Goal: Task Accomplishment & Management: Manage account settings

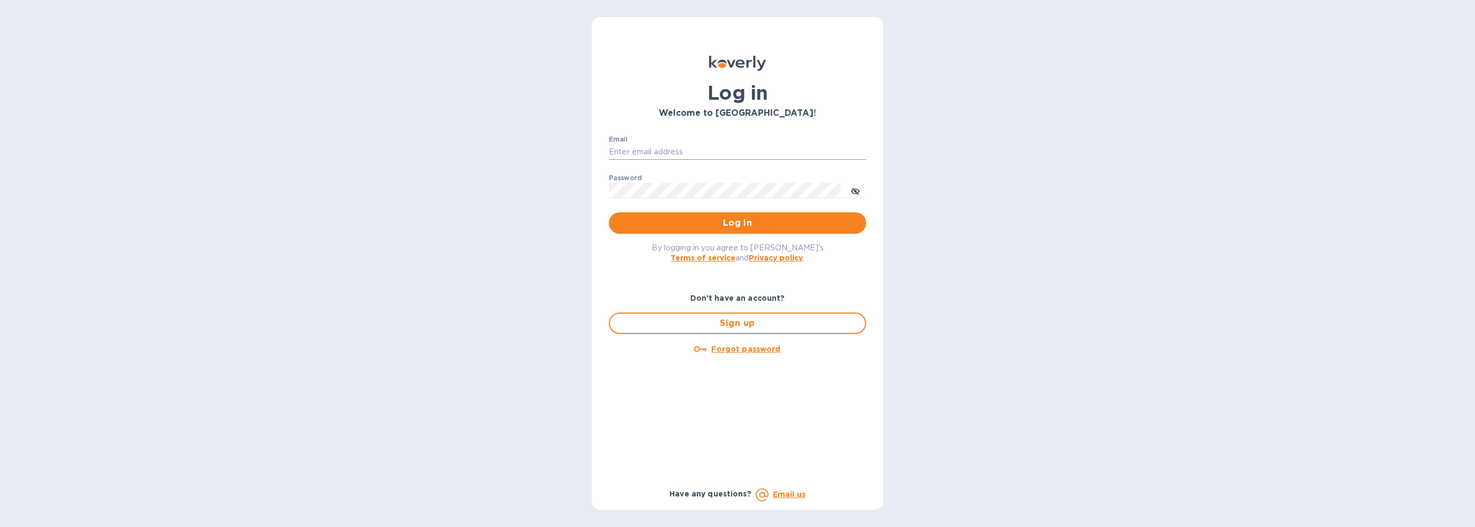
click at [699, 144] on input "Email" at bounding box center [737, 152] width 257 height 16
type input "joel@jmcbinc.com"
click at [745, 235] on div "By logging in you agree to Koverly's Terms of service and Privacy policy ." at bounding box center [737, 253] width 274 height 38
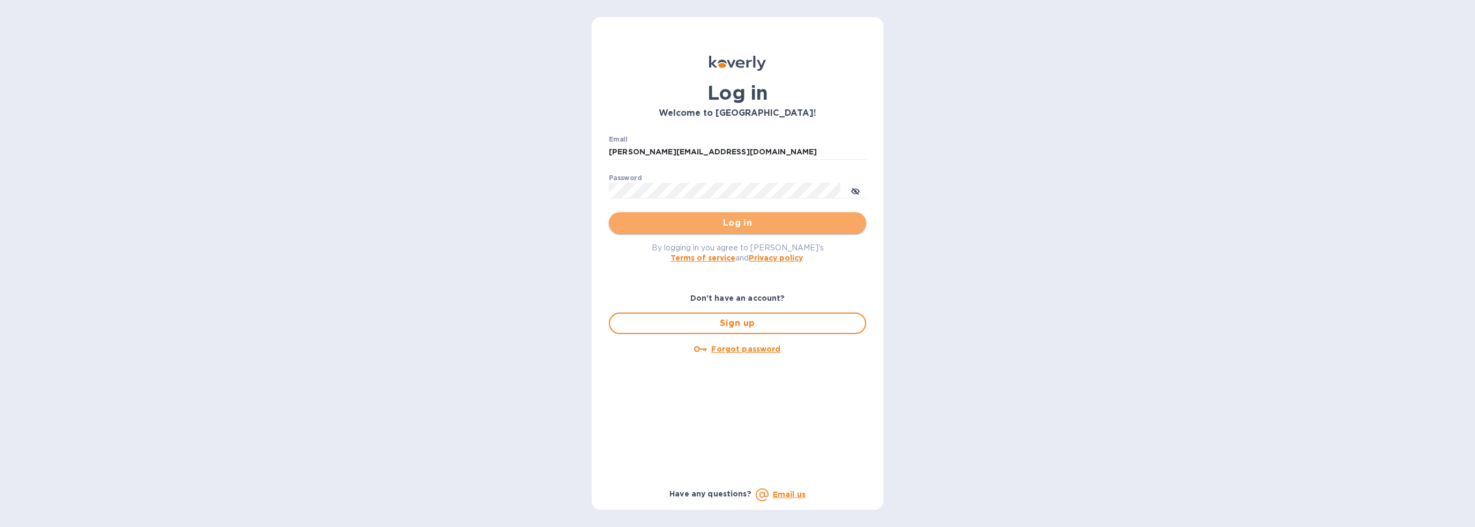
click at [754, 227] on span "Log in" at bounding box center [737, 222] width 240 height 13
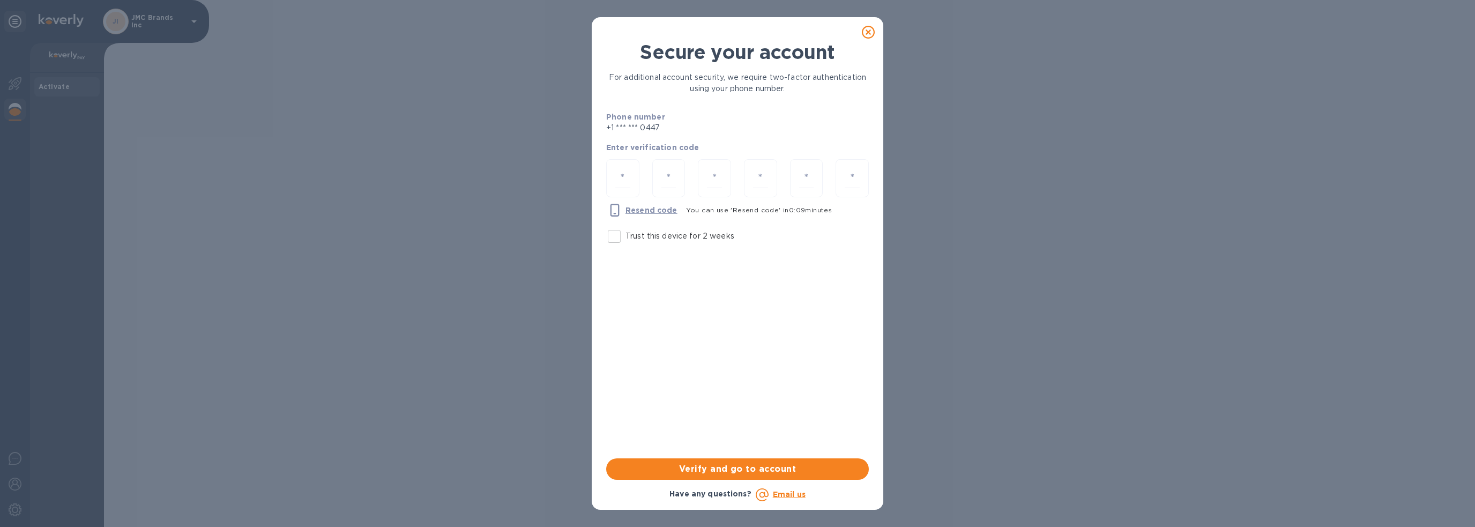
click at [675, 237] on p "Trust this device for 2 weeks" at bounding box center [679, 235] width 109 height 11
click at [625, 237] on input "Trust this device for 2 weeks" at bounding box center [614, 236] width 23 height 23
checkbox input "true"
click at [624, 166] on div at bounding box center [622, 178] width 33 height 38
type input "7"
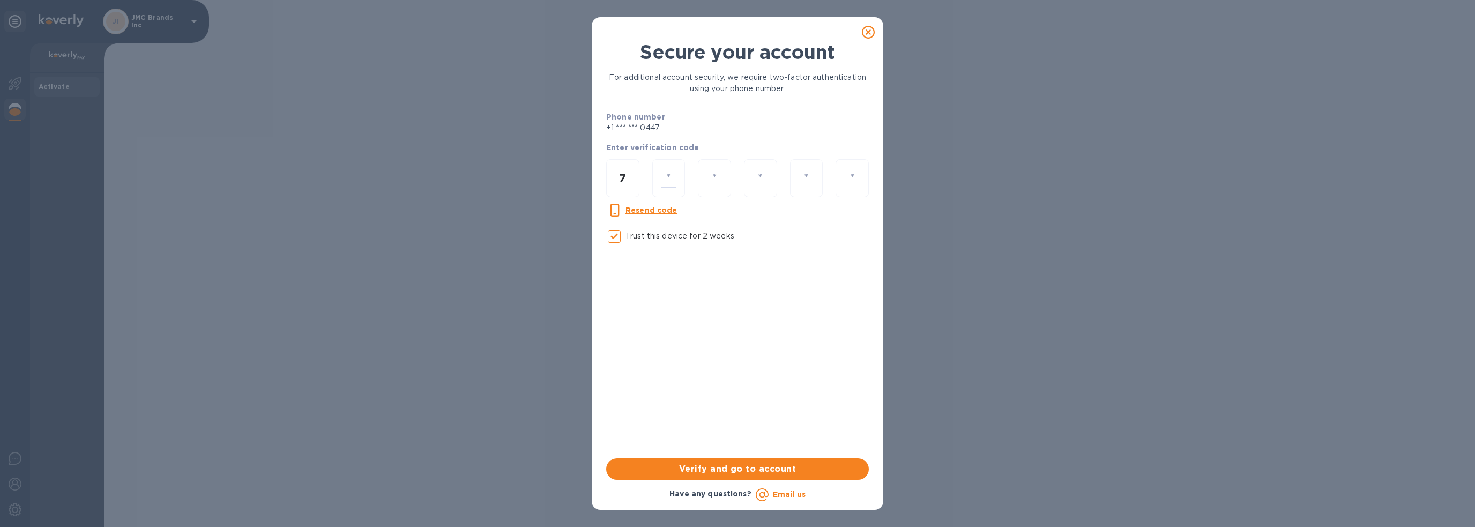
type input "5"
type input "9"
type input "3"
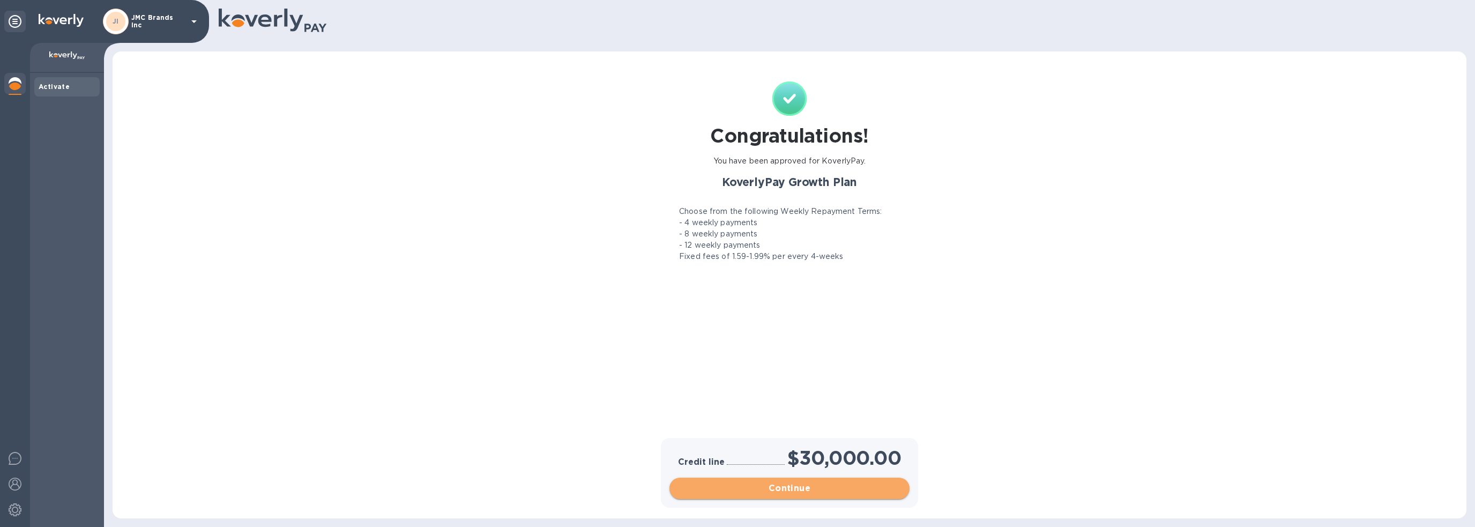
click at [816, 488] on span "Continue" at bounding box center [789, 488] width 223 height 13
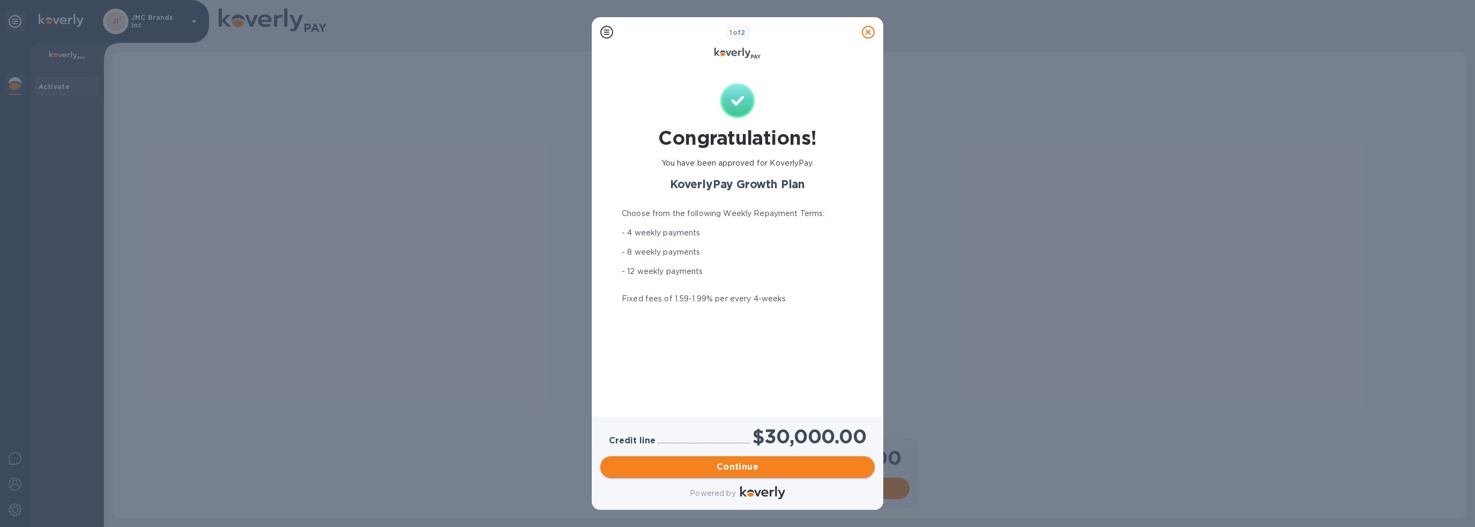
click at [749, 471] on span "Continue" at bounding box center [737, 466] width 257 height 13
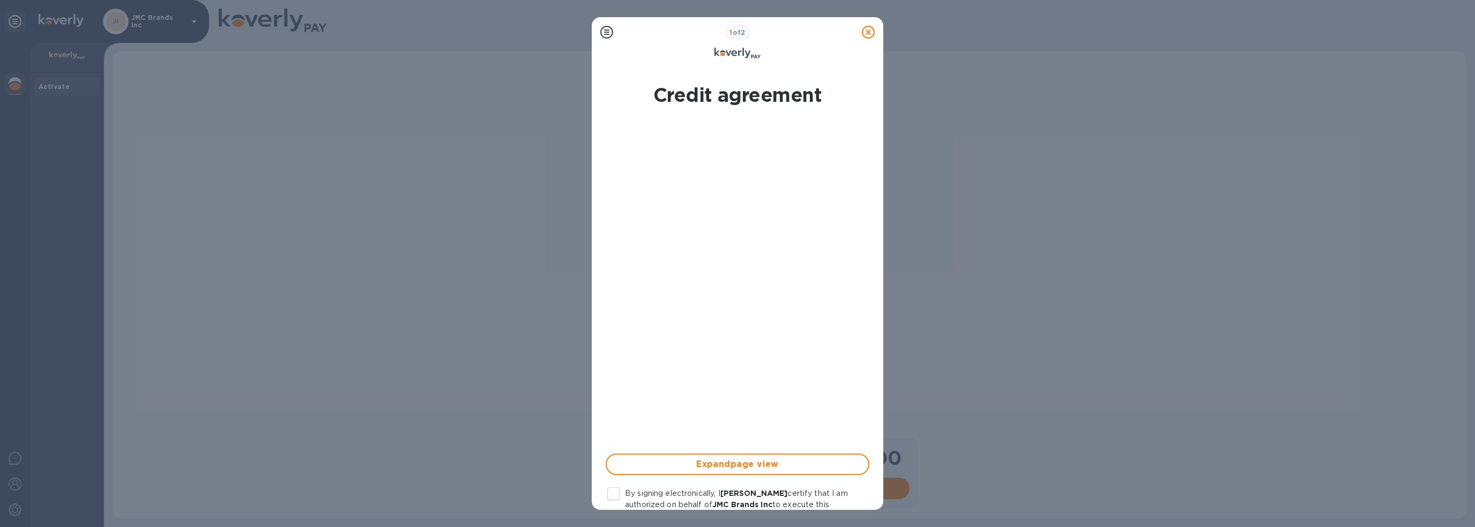
click at [612, 492] on input "By signing electronically, I [PERSON_NAME] certify that I am authorized on beha…" at bounding box center [613, 493] width 23 height 23
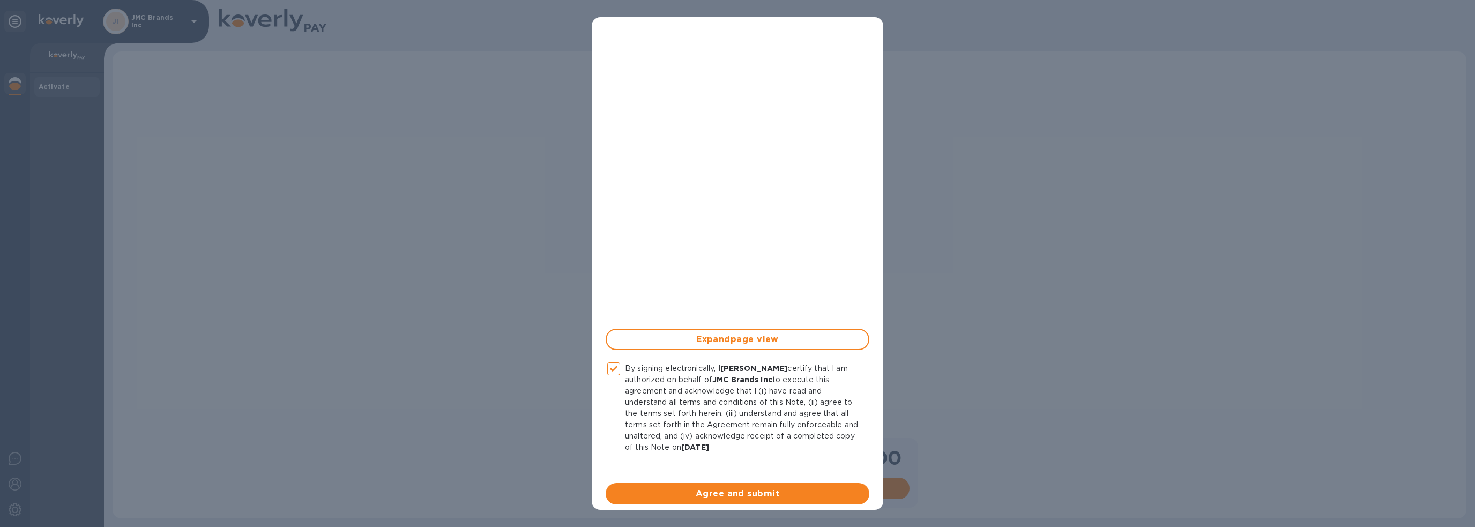
scroll to position [152, 0]
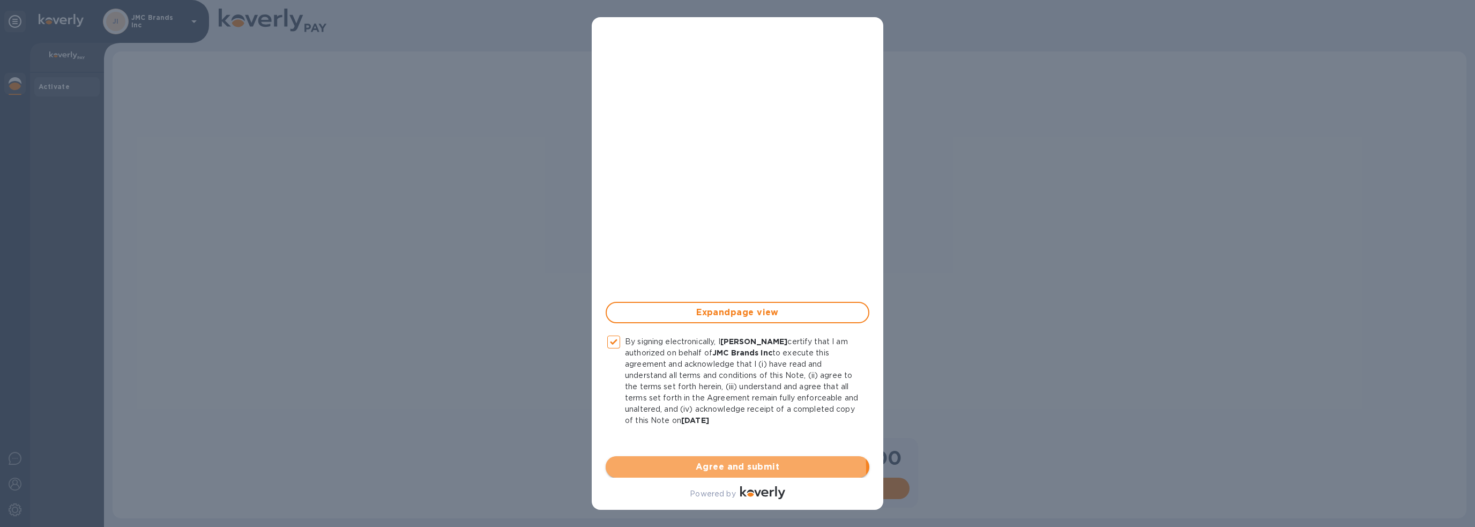
click at [732, 468] on span "Agree and submit" at bounding box center [737, 466] width 246 height 13
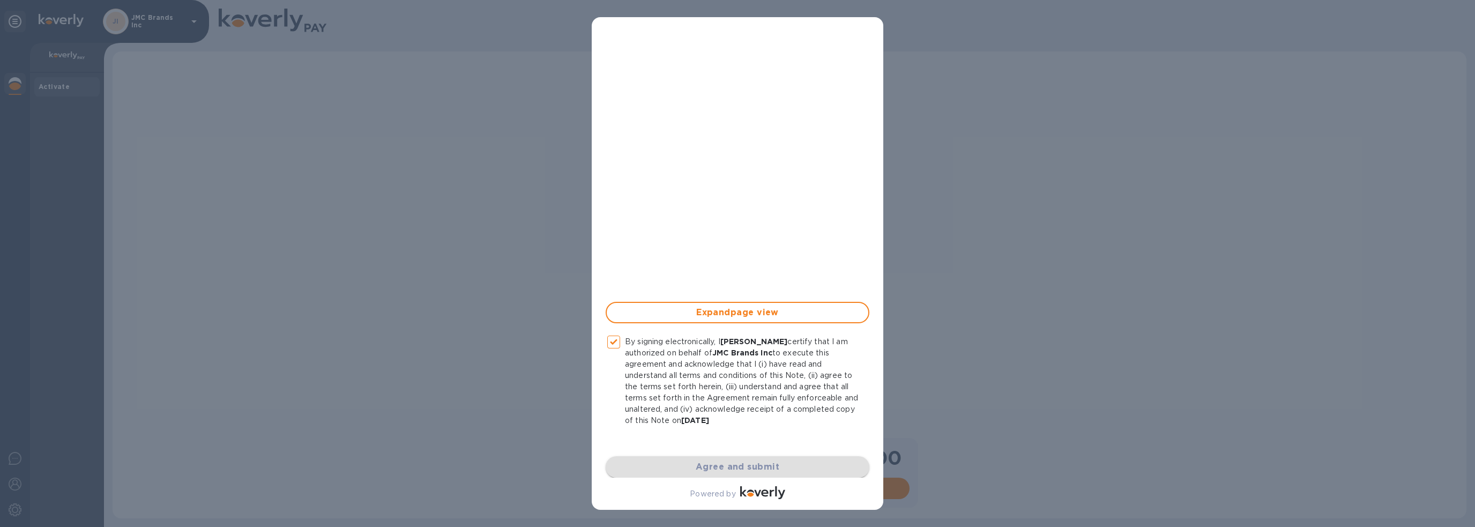
checkbox input "false"
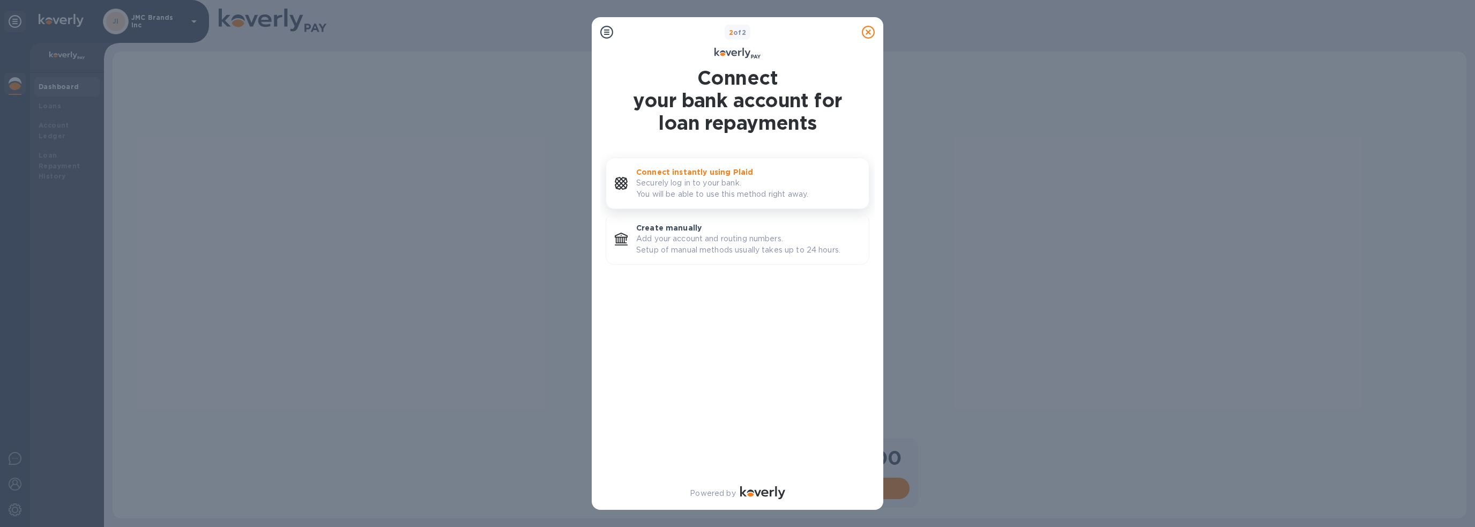
click at [763, 176] on p "Connect instantly using Plaid" at bounding box center [748, 172] width 224 height 11
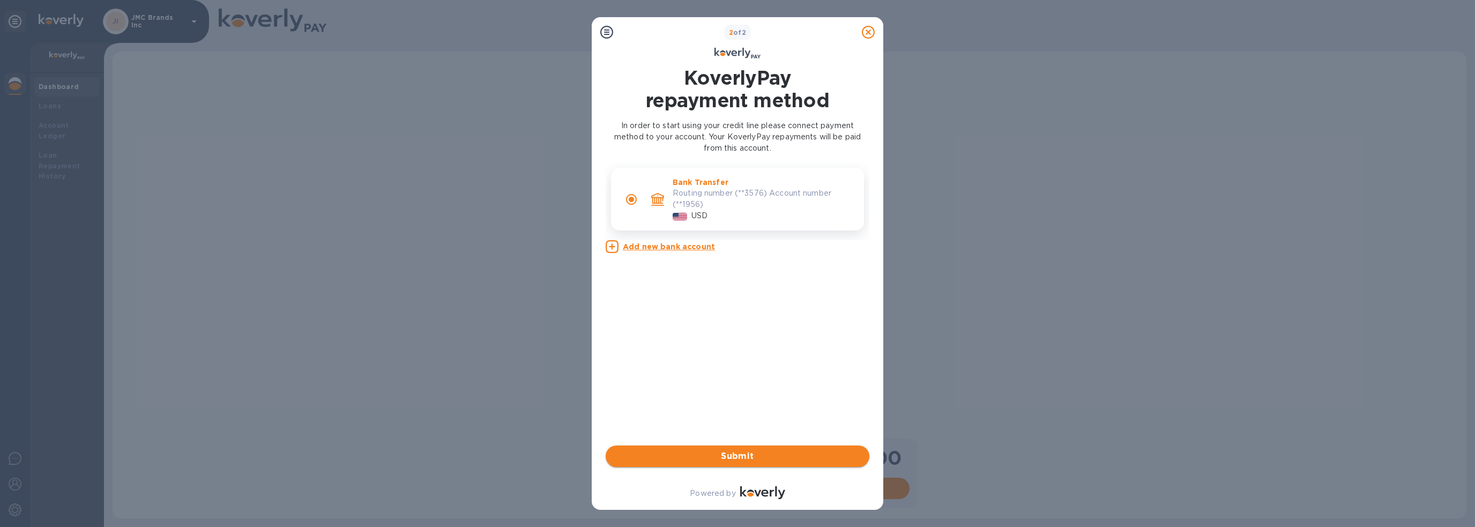
click at [751, 456] on span "Submit" at bounding box center [737, 456] width 246 height 13
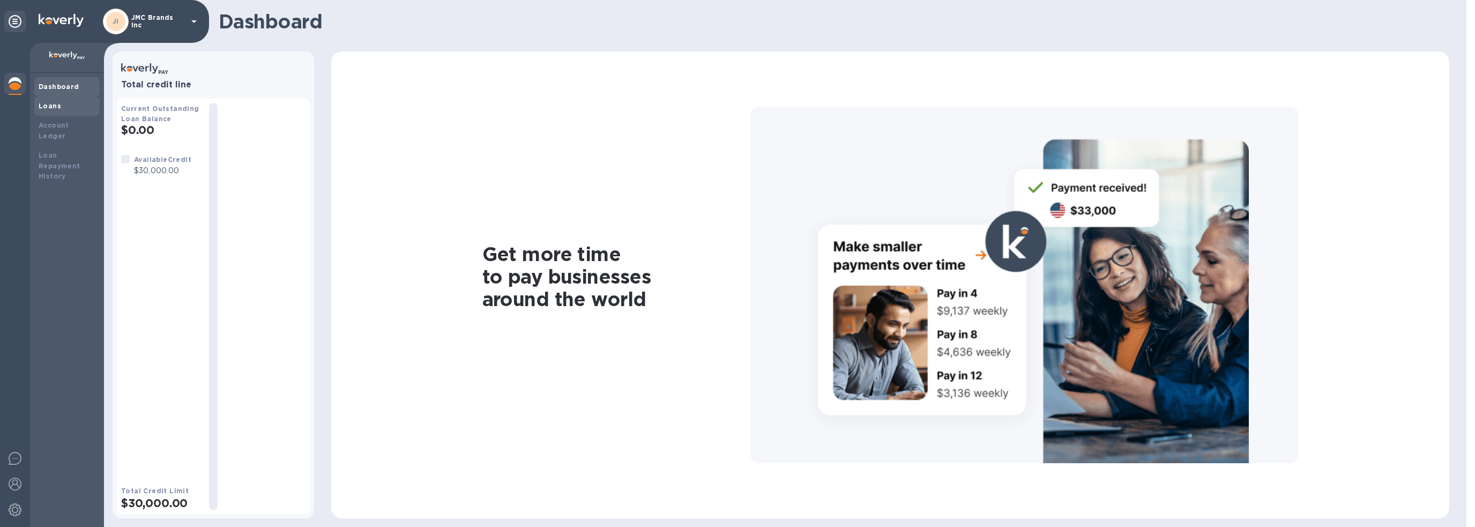
click at [64, 106] on div "Loans" at bounding box center [67, 106] width 57 height 11
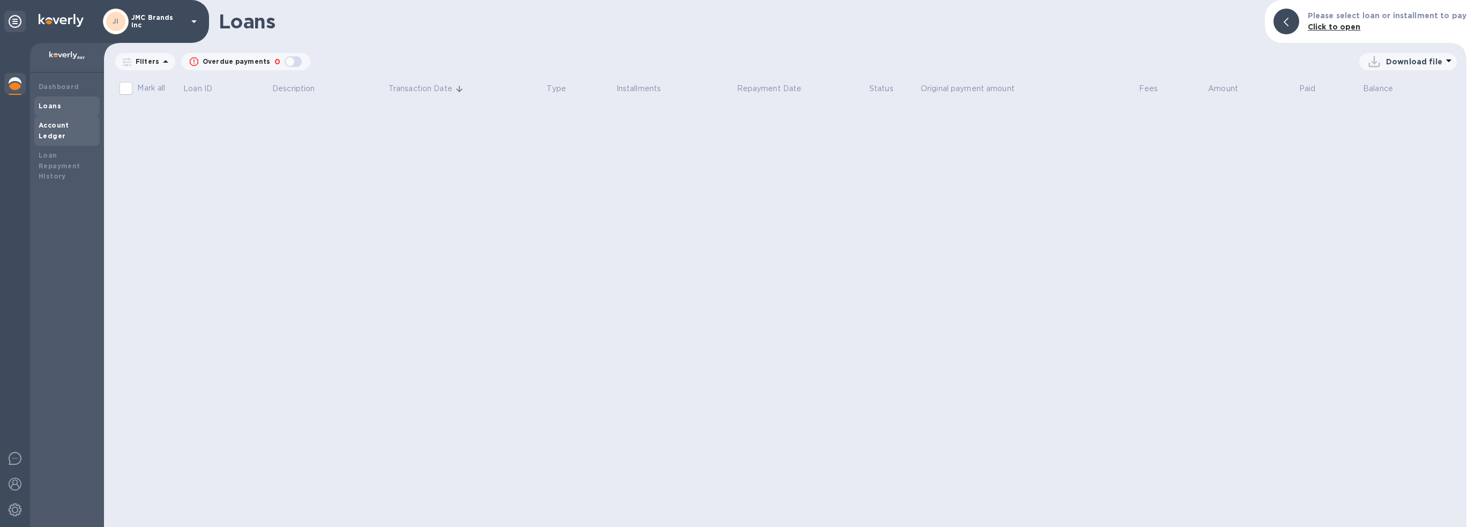
click at [66, 123] on b "Account Ledger" at bounding box center [54, 130] width 31 height 19
click at [74, 164] on div "Loan Repayment History" at bounding box center [67, 166] width 57 height 32
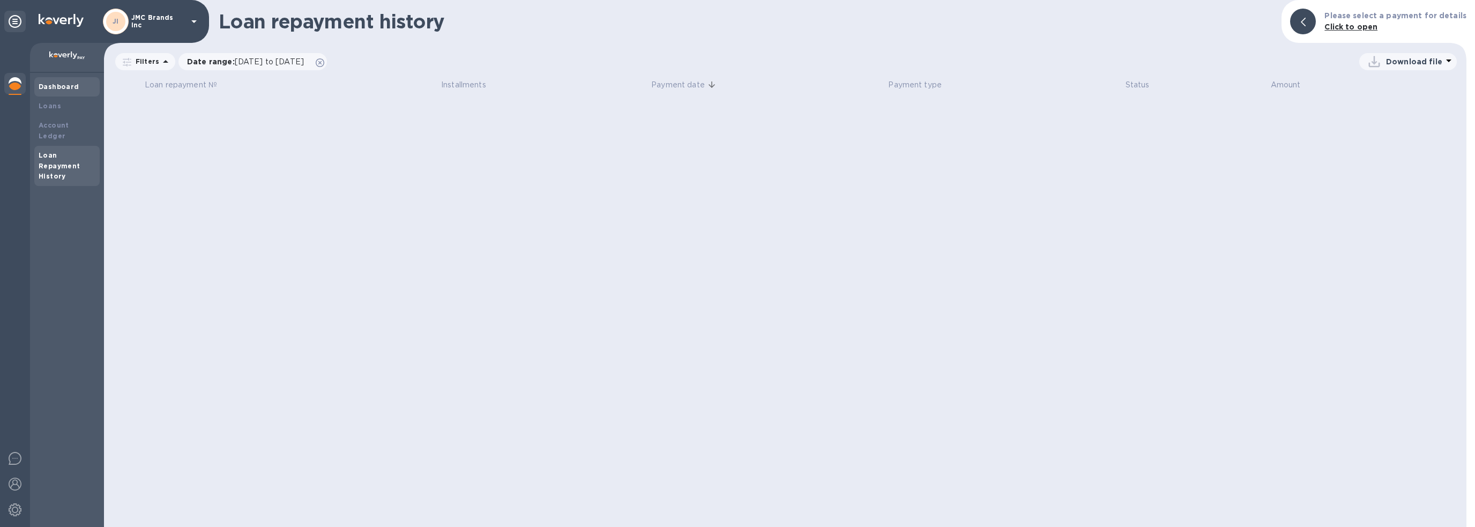
click at [76, 91] on div "Dashboard" at bounding box center [67, 86] width 57 height 11
